Goal: Book appointment/travel/reservation

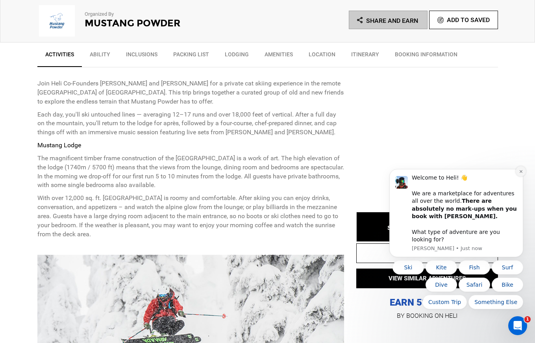
click at [520, 173] on icon "Dismiss notification" at bounding box center [520, 171] width 4 height 4
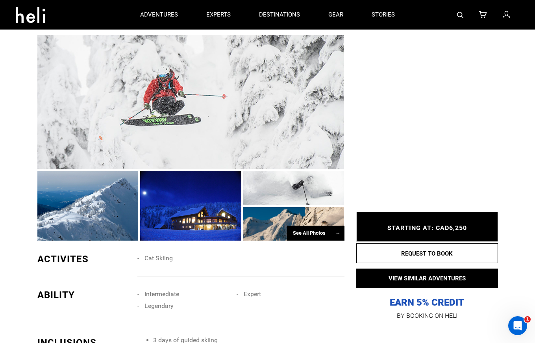
scroll to position [482, 0]
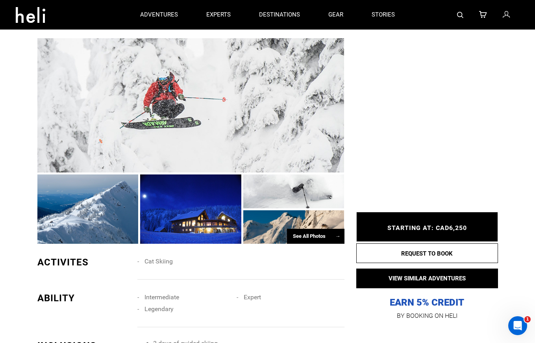
click at [200, 225] on div at bounding box center [190, 208] width 101 height 69
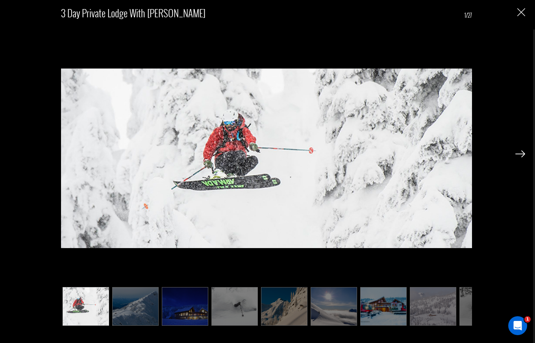
click at [188, 313] on img at bounding box center [185, 306] width 46 height 39
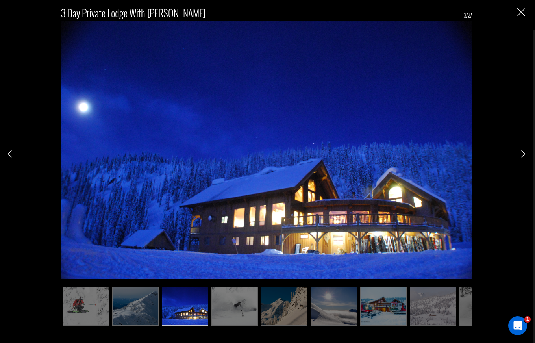
click at [229, 313] on img at bounding box center [234, 306] width 46 height 39
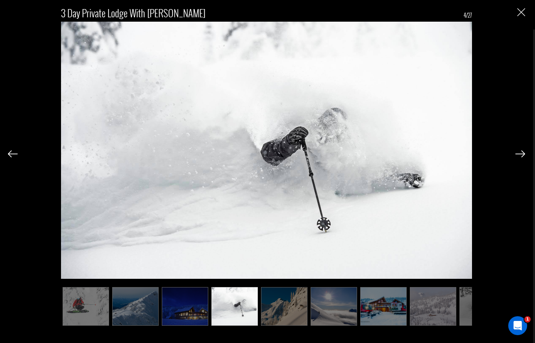
click at [276, 310] on img at bounding box center [284, 306] width 46 height 39
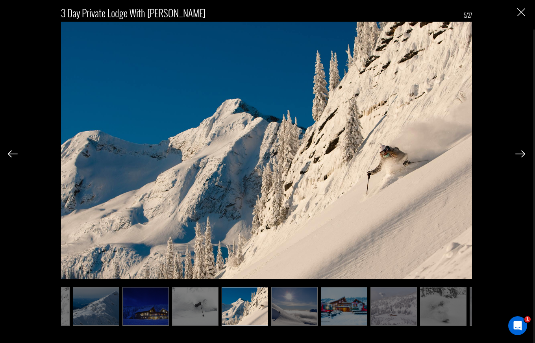
click at [316, 300] on img at bounding box center [294, 306] width 46 height 39
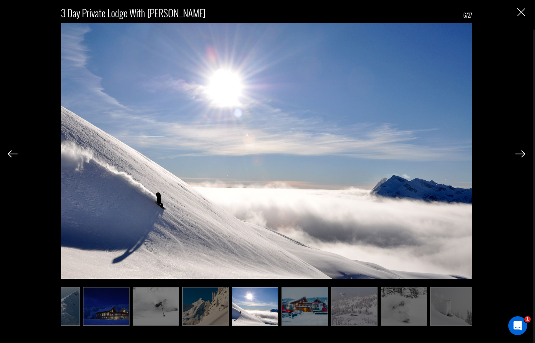
click at [316, 300] on img at bounding box center [304, 306] width 46 height 39
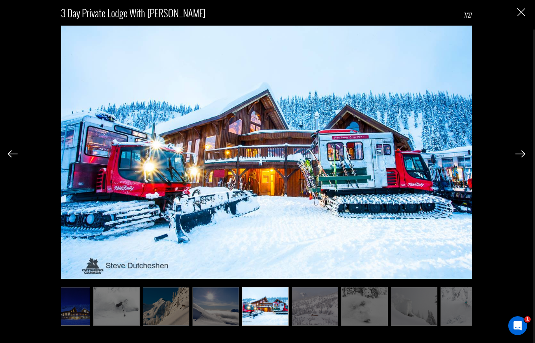
click at [316, 300] on img at bounding box center [314, 306] width 46 height 39
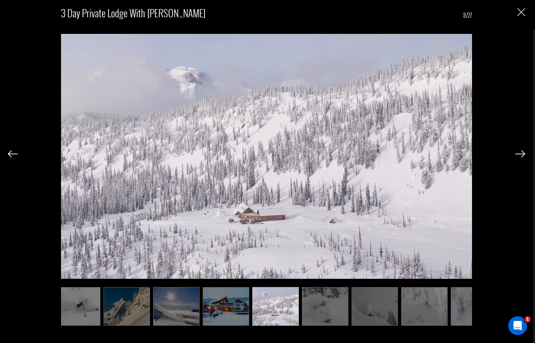
click at [316, 300] on img at bounding box center [325, 306] width 46 height 39
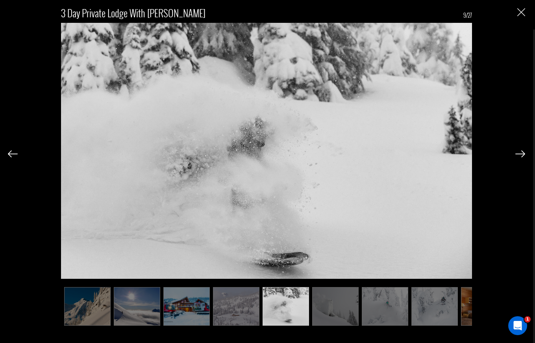
click at [316, 300] on img at bounding box center [335, 306] width 46 height 39
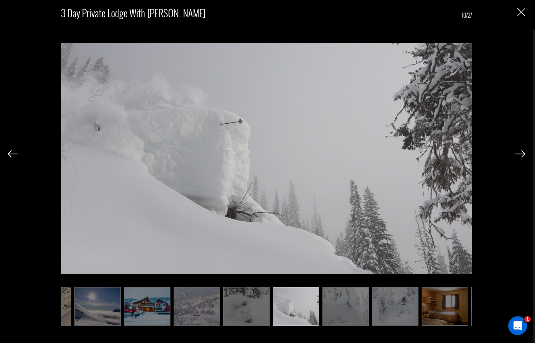
click at [343, 298] on img at bounding box center [345, 306] width 46 height 39
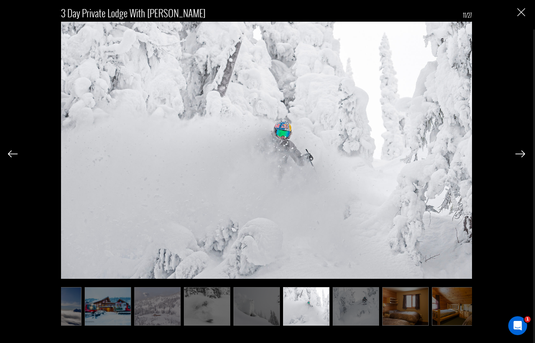
click at [363, 300] on img at bounding box center [355, 306] width 46 height 39
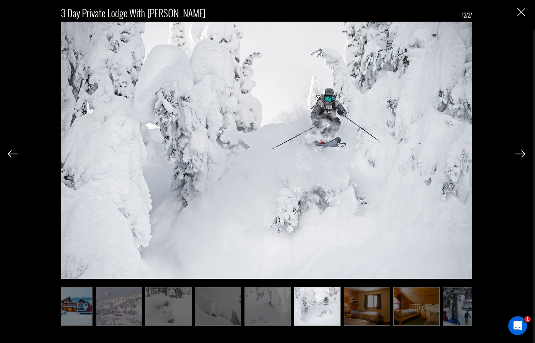
click at [375, 300] on img at bounding box center [366, 306] width 46 height 39
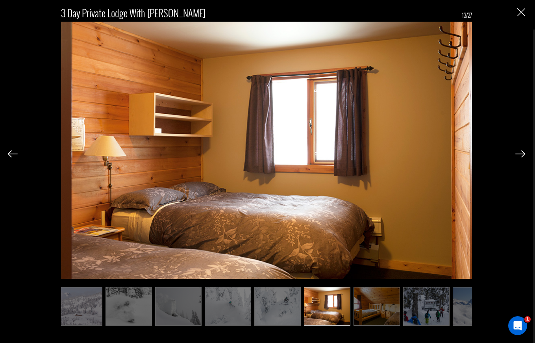
click at [355, 304] on img at bounding box center [376, 306] width 46 height 39
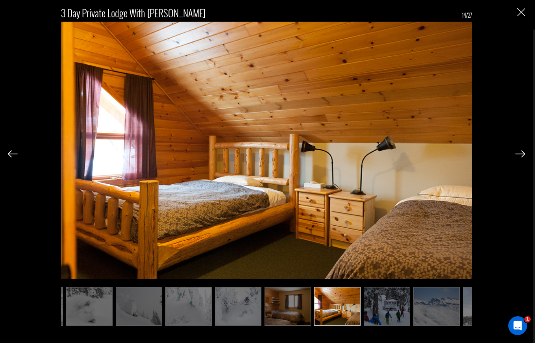
click at [374, 306] on img at bounding box center [386, 306] width 46 height 39
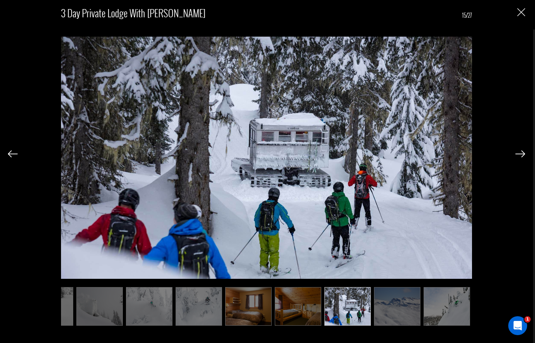
click at [374, 306] on img at bounding box center [397, 306] width 46 height 39
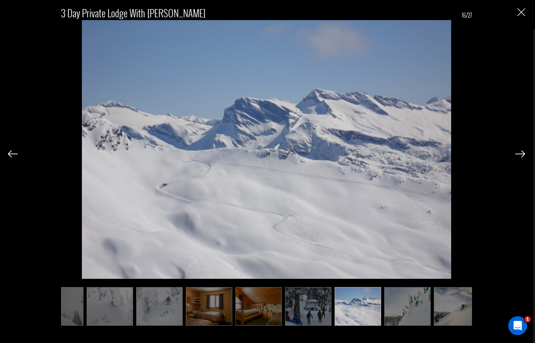
click at [419, 300] on img at bounding box center [407, 306] width 46 height 39
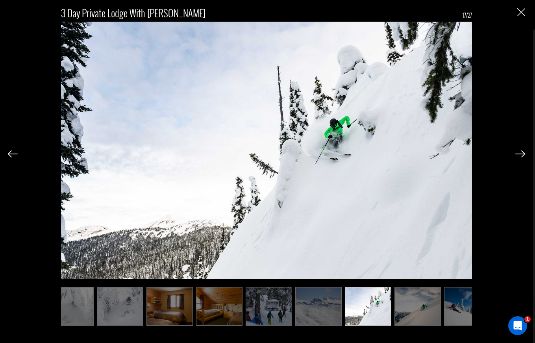
click at [437, 299] on img at bounding box center [417, 306] width 46 height 39
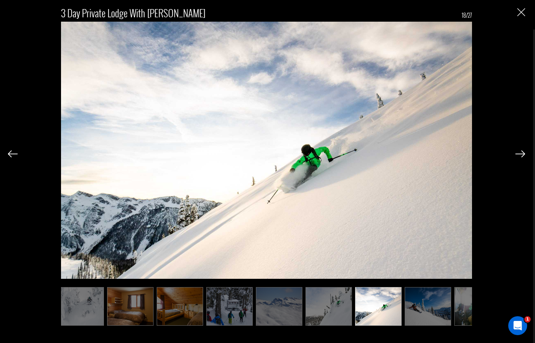
click at [432, 299] on img at bounding box center [427, 306] width 46 height 39
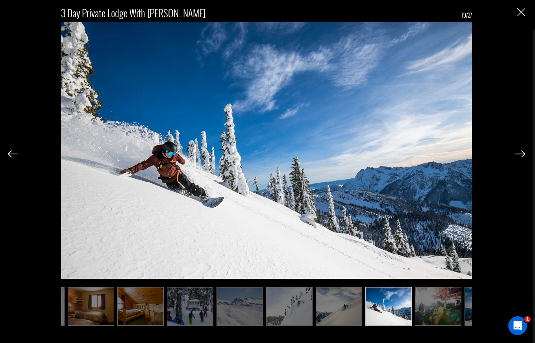
click at [436, 300] on img at bounding box center [438, 306] width 46 height 39
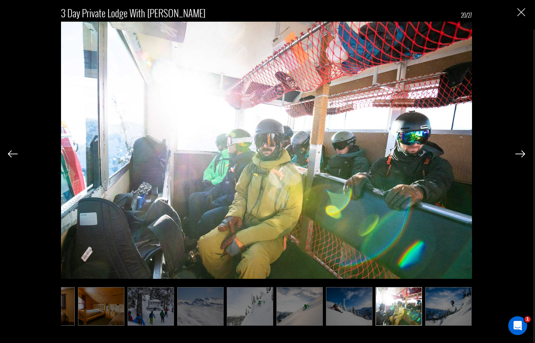
click at [436, 300] on img at bounding box center [448, 306] width 46 height 39
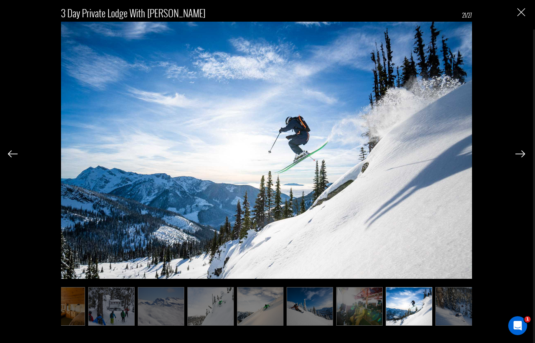
click at [436, 300] on img at bounding box center [458, 306] width 46 height 39
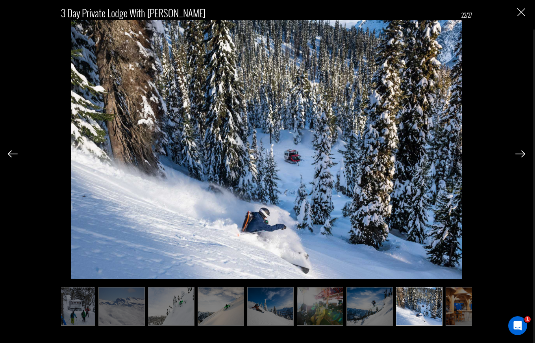
click at [448, 299] on img at bounding box center [468, 306] width 46 height 39
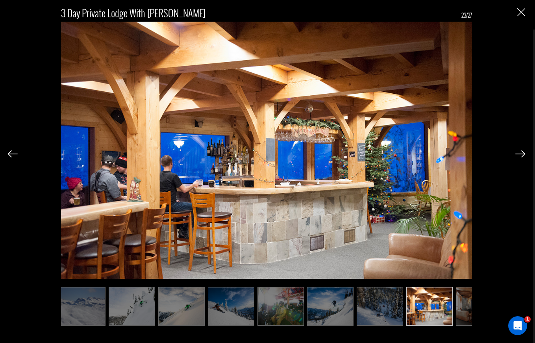
click at [457, 300] on img at bounding box center [478, 306] width 46 height 39
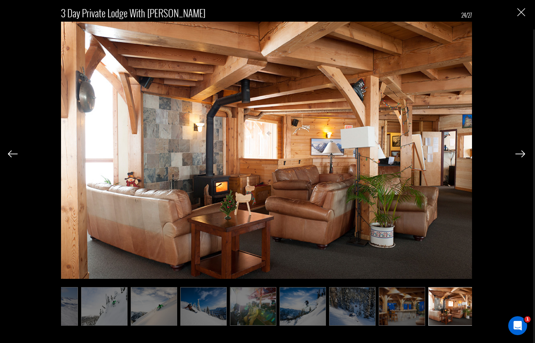
scroll to position [0, 786]
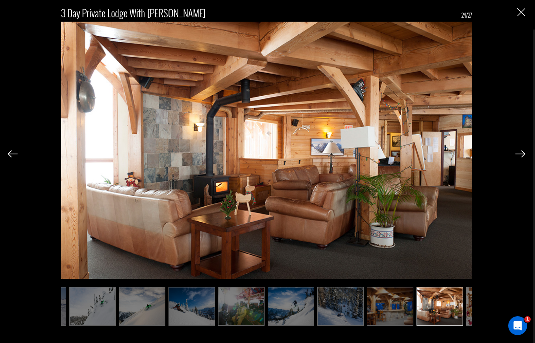
click at [461, 300] on img at bounding box center [439, 306] width 46 height 39
click at [468, 302] on img at bounding box center [489, 306] width 46 height 39
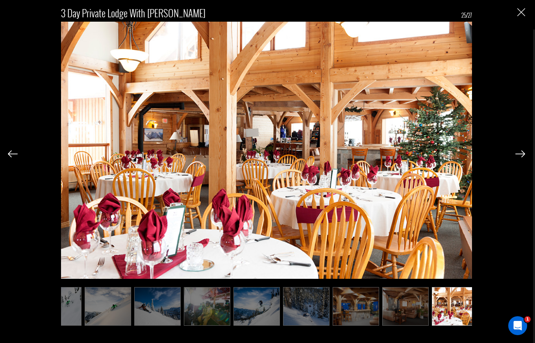
scroll to position [0, 826]
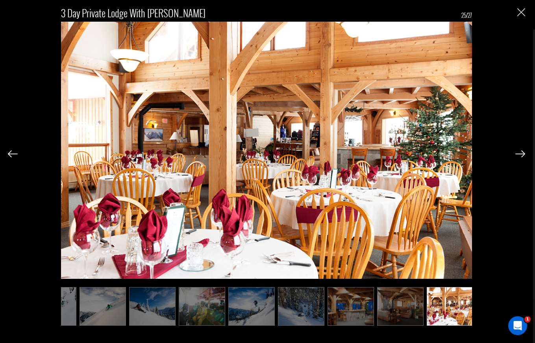
click at [516, 13] on div "3 Day Private Lodge with Heli 25/27" at bounding box center [266, 162] width 517 height 325
click at [520, 13] on img "Close" at bounding box center [521, 12] width 8 height 8
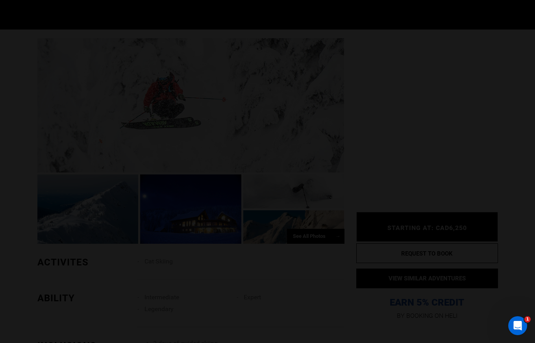
scroll to position [0, 0]
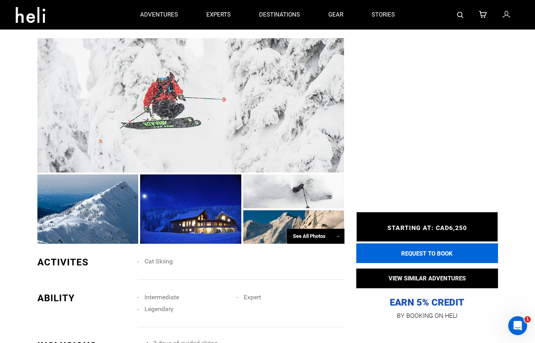
click at [419, 258] on button "REQUEST TO BOOK" at bounding box center [427, 253] width 142 height 20
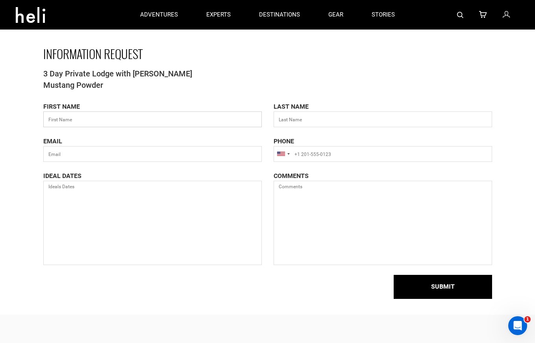
click at [140, 117] on input "text" at bounding box center [152, 119] width 218 height 16
type input "E"
type input "[PERSON_NAME]"
type input "[EMAIL_ADDRESS][DOMAIN_NAME]"
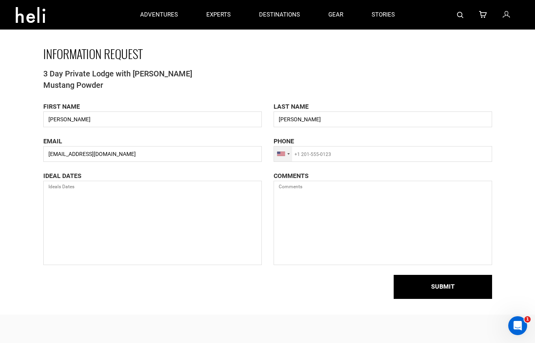
click at [284, 151] on div at bounding box center [281, 153] width 8 height 4
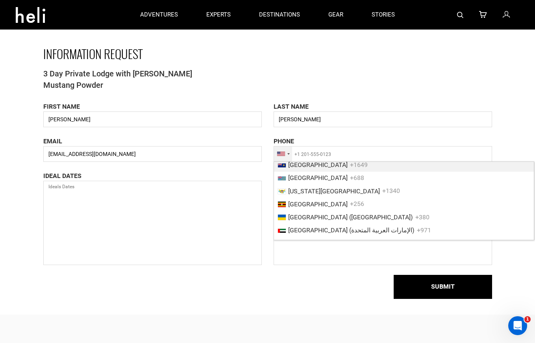
scroll to position [3023, 0]
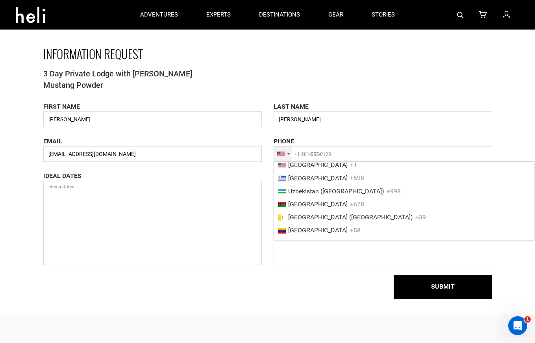
click at [299, 155] on span "[GEOGRAPHIC_DATA]" at bounding box center [317, 151] width 59 height 7
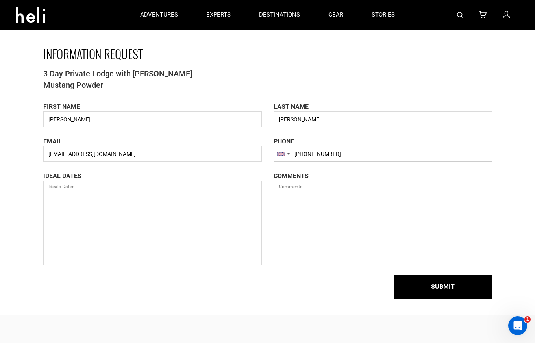
type input "[PHONE_NUMBER]"
click at [174, 238] on textarea at bounding box center [152, 223] width 218 height 84
type textarea "Mustang [DATE]-[DATE]"
drag, startPoint x: 106, startPoint y: 186, endPoint x: 24, endPoint y: 187, distance: 82.2
click at [24, 187] on div "INFORMATION REQUEST 3 Day Private Lodge with Heli Mustang Powder FIRST NAME [PE…" at bounding box center [267, 157] width 535 height 314
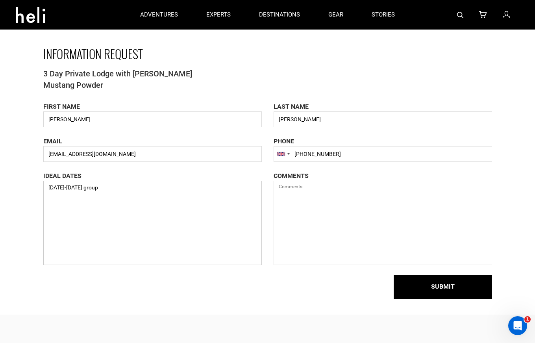
type textarea "[DATE]-[DATE] group"
click at [326, 197] on textarea at bounding box center [382, 223] width 218 height 84
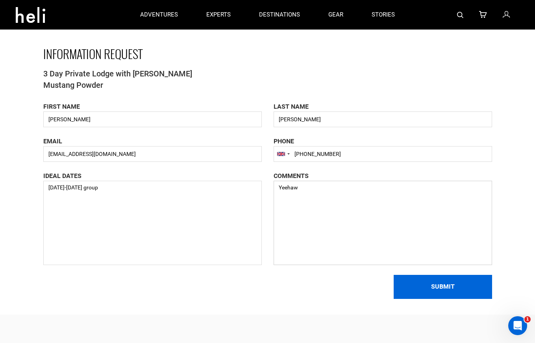
type textarea "Yeehaw"
click at [413, 288] on button "SUBMIT" at bounding box center [442, 287] width 98 height 24
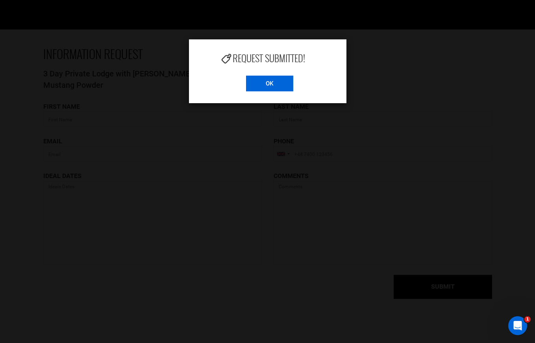
click at [284, 84] on input "OK" at bounding box center [269, 84] width 47 height 16
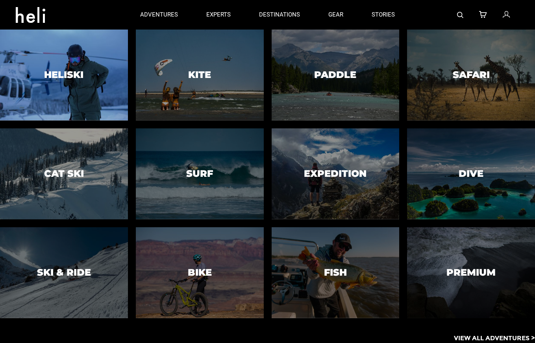
click at [78, 81] on div at bounding box center [64, 75] width 130 height 93
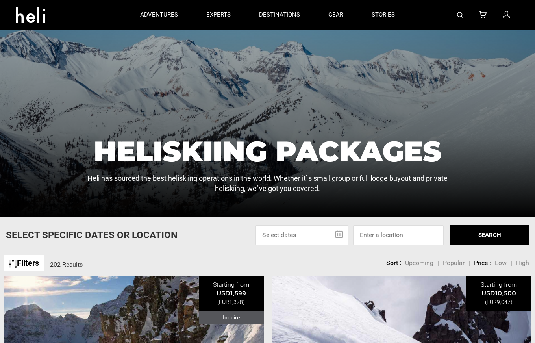
scroll to position [148, 0]
